Goal: Information Seeking & Learning: Understand process/instructions

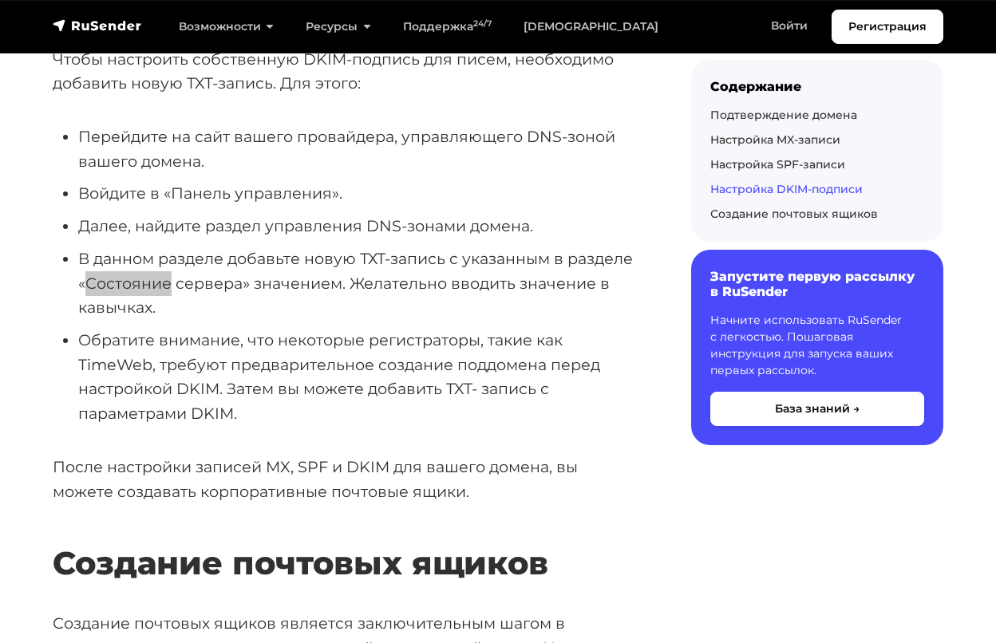
scroll to position [3781, 0]
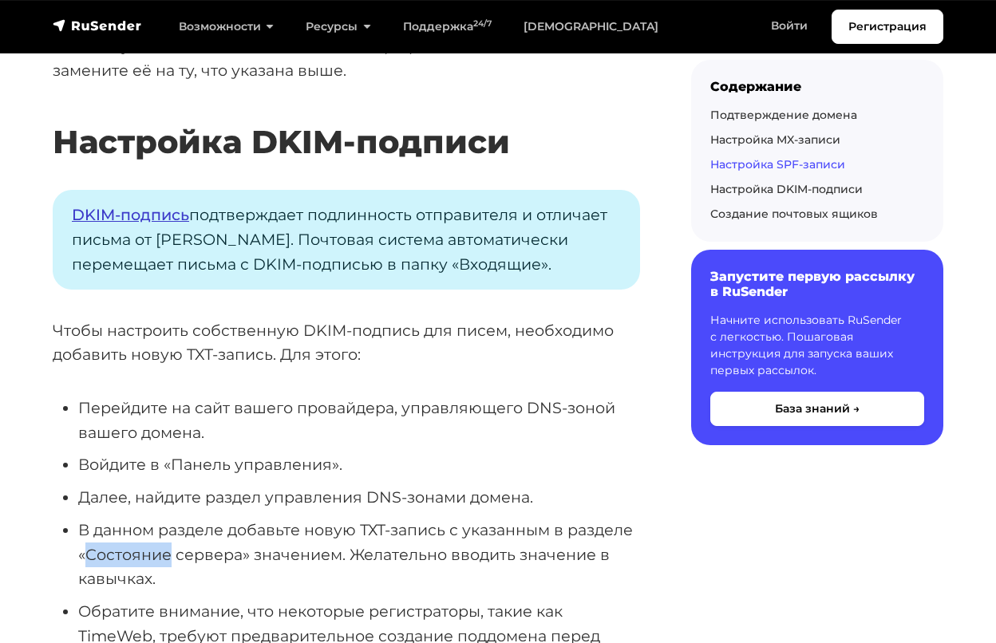
click at [161, 205] on link "DKIM-подпись" at bounding box center [130, 214] width 117 height 19
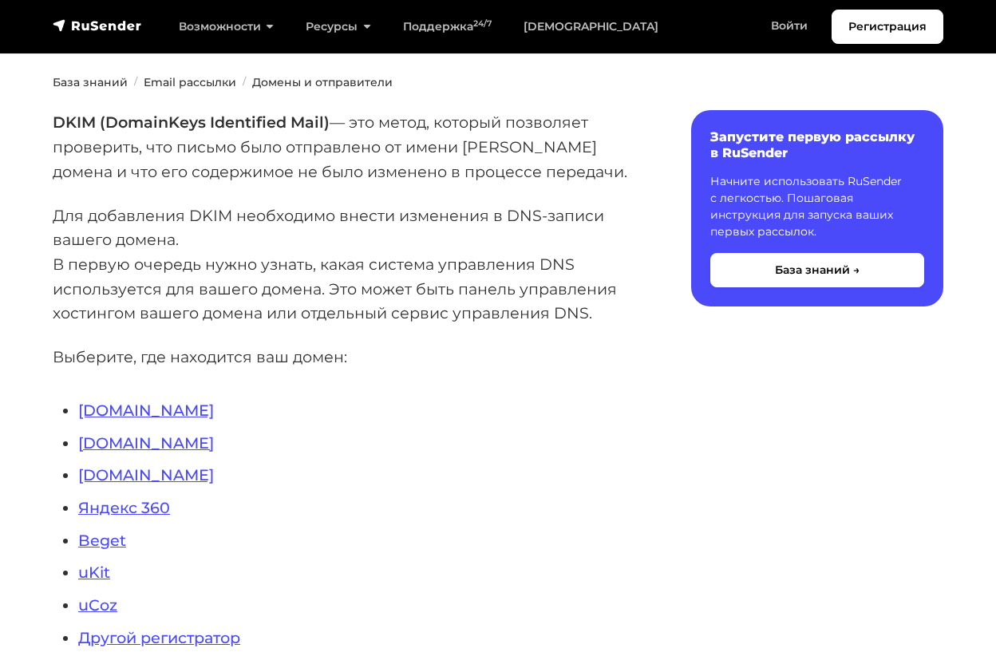
scroll to position [186, 0]
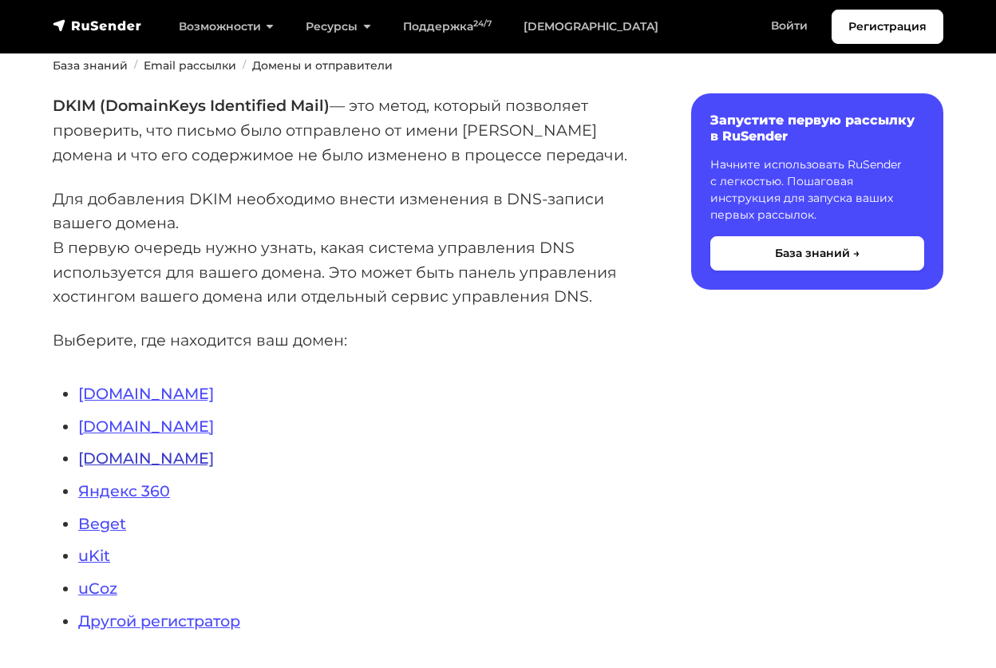
click at [107, 448] on link "Nic.ru" at bounding box center [146, 457] width 136 height 19
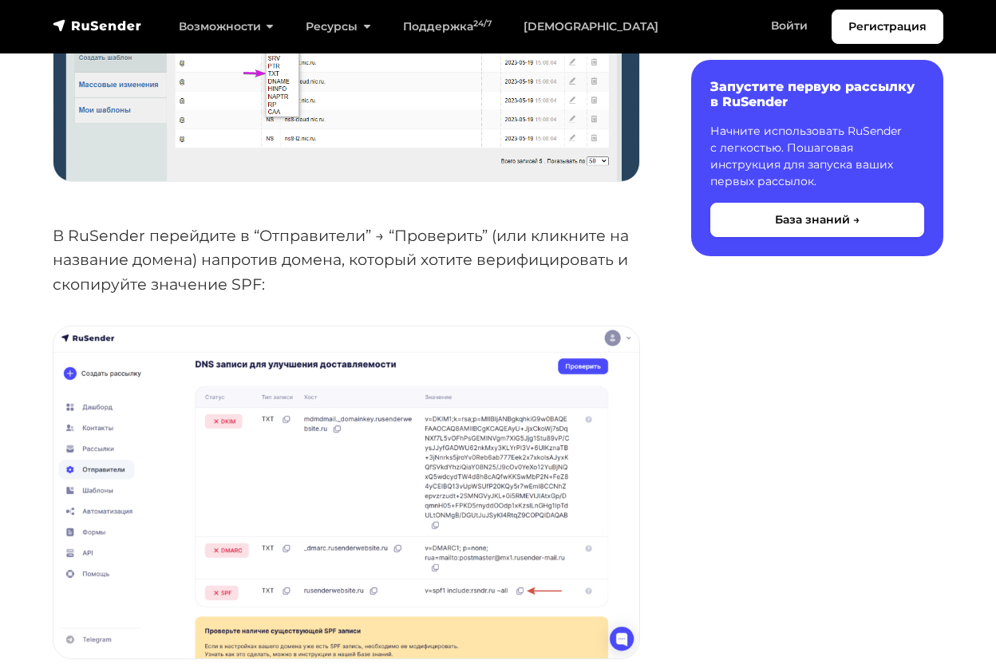
scroll to position [2177, 0]
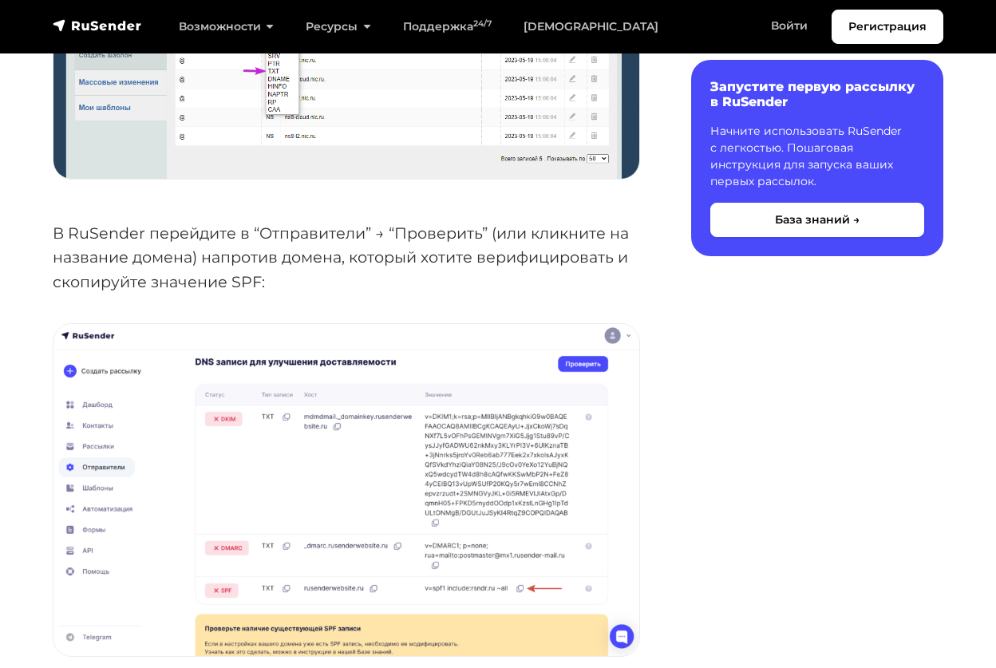
click at [310, 540] on img at bounding box center [346, 490] width 586 height 332
click at [320, 412] on img at bounding box center [346, 490] width 586 height 332
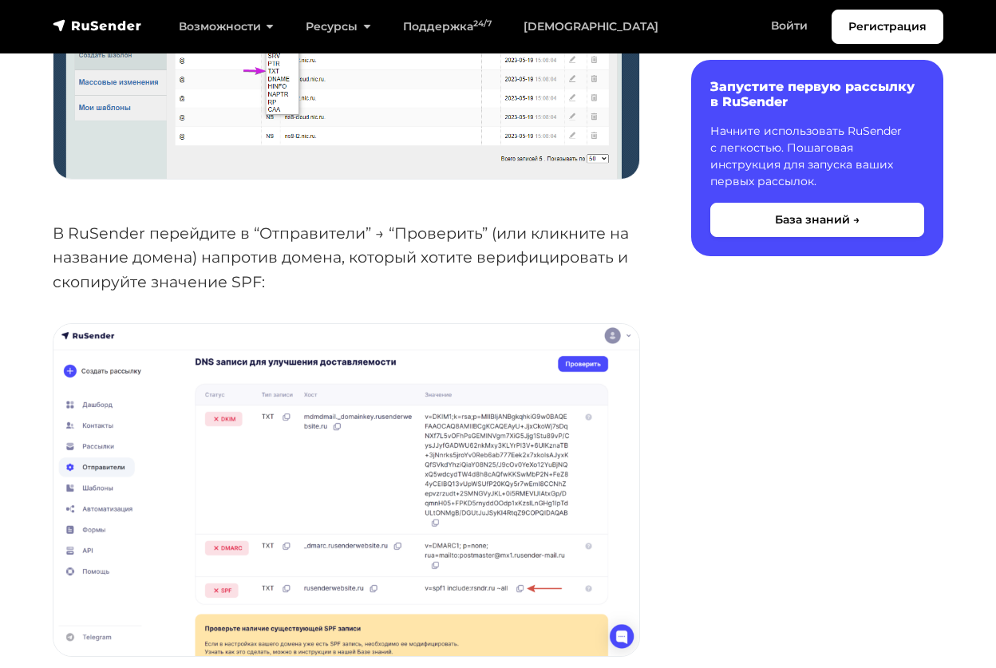
click at [320, 412] on img at bounding box center [346, 490] width 586 height 332
click at [327, 419] on img at bounding box center [346, 490] width 586 height 332
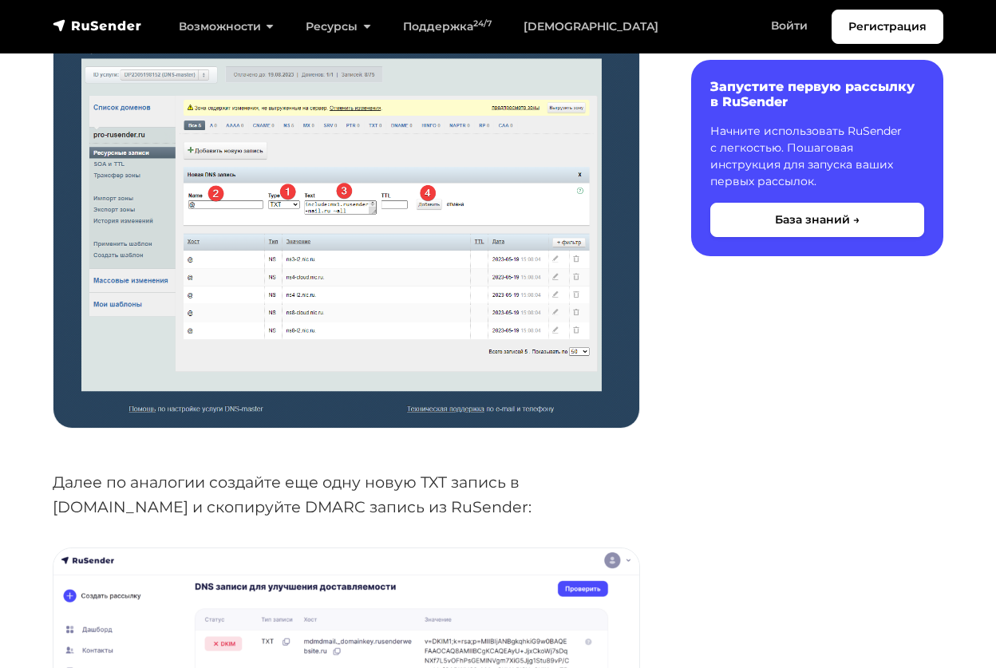
scroll to position [2897, 0]
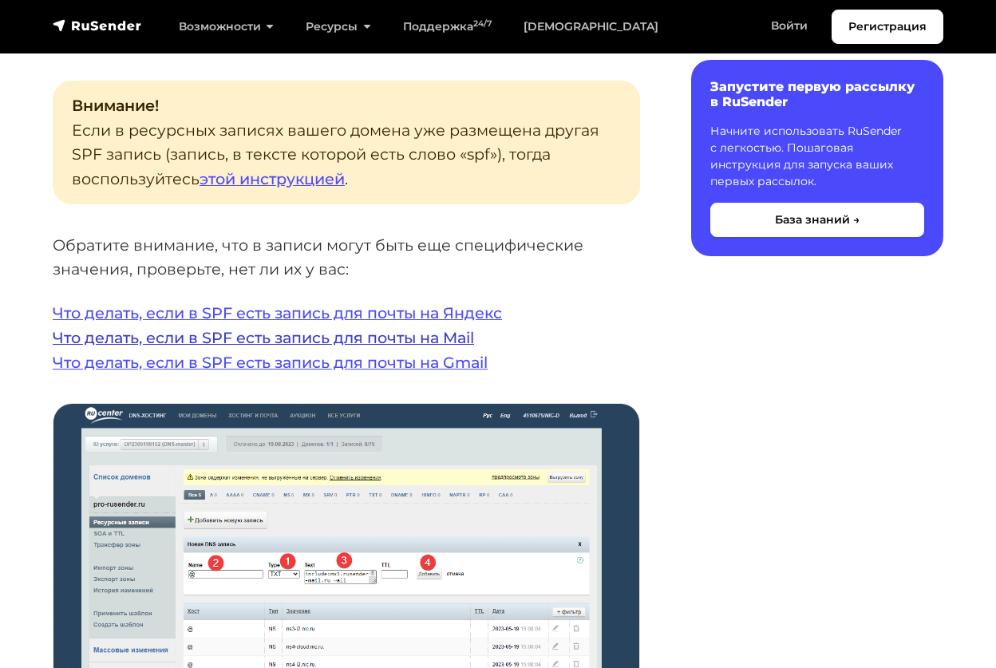
click at [399, 328] on link "Что делать, если в SPF есть запись для почты на Mail" at bounding box center [263, 337] width 421 height 19
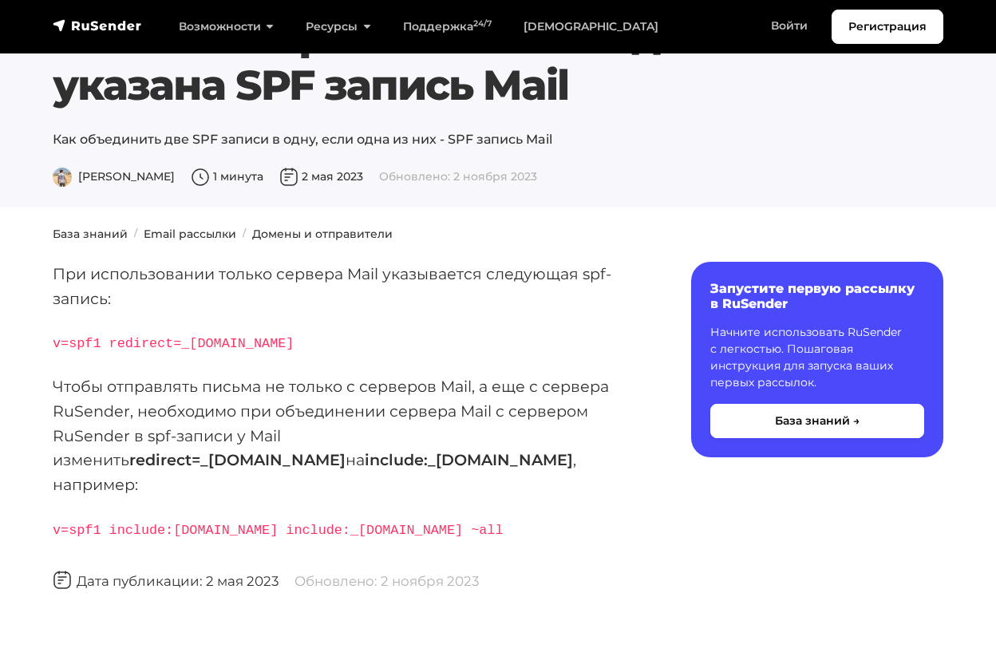
scroll to position [71, 0]
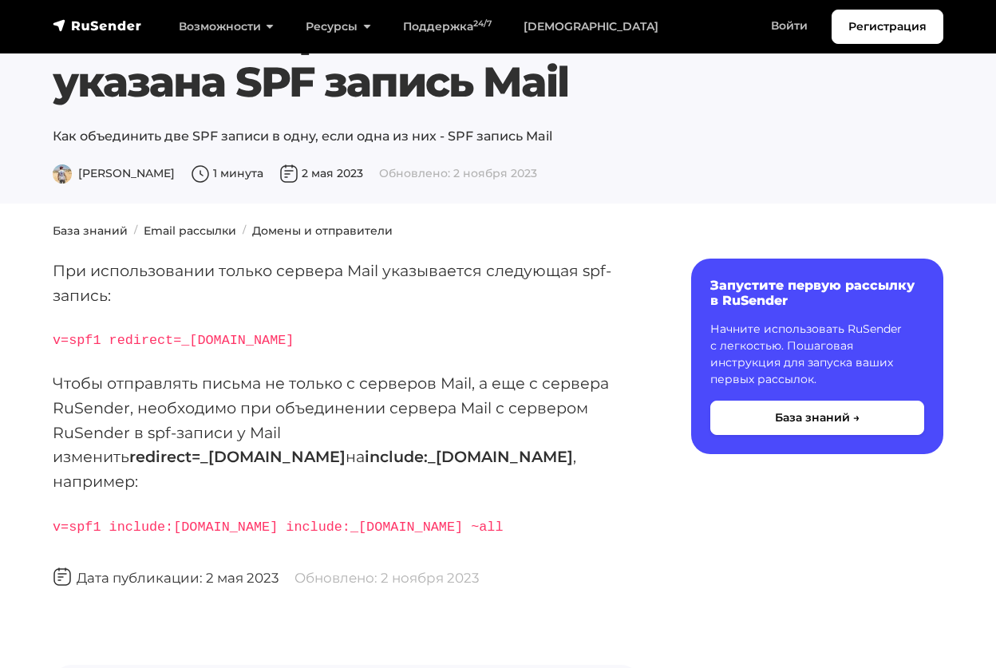
click at [420, 392] on p "Чтобы отправлять письма не только с серверов Mail, а еще с сервера RuSender, не…" at bounding box center [346, 432] width 587 height 123
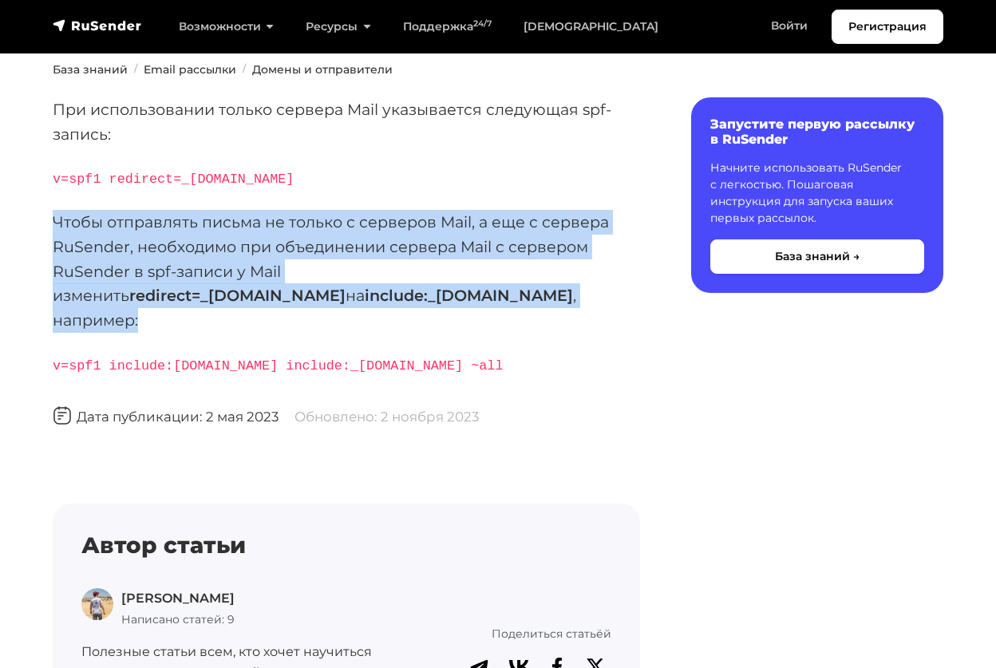
scroll to position [404, 0]
